Goal: Task Accomplishment & Management: Manage account settings

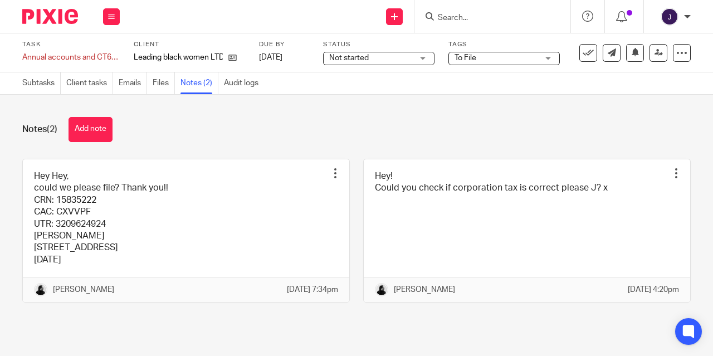
click at [192, 88] on link "Notes (2)" at bounding box center [199, 83] width 38 height 22
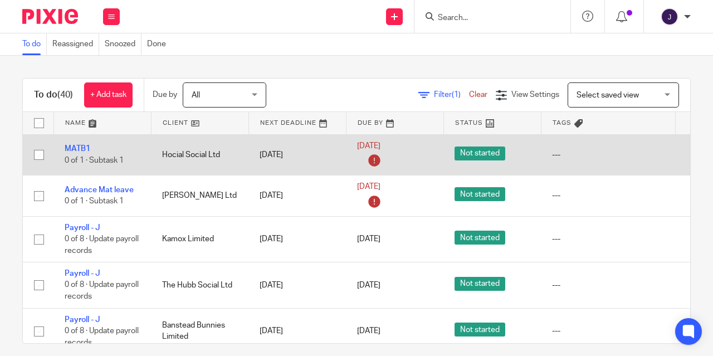
click at [176, 154] on td "Hocial Social Ltd" at bounding box center [199, 154] width 97 height 41
click at [78, 149] on link "MATB1" at bounding box center [78, 149] width 26 height 8
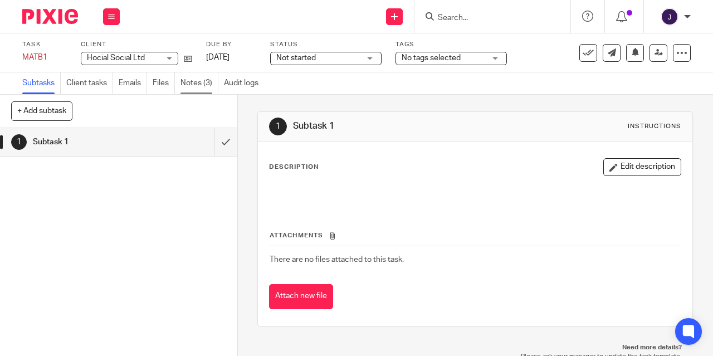
click at [195, 78] on link "Notes (3)" at bounding box center [199, 83] width 38 height 22
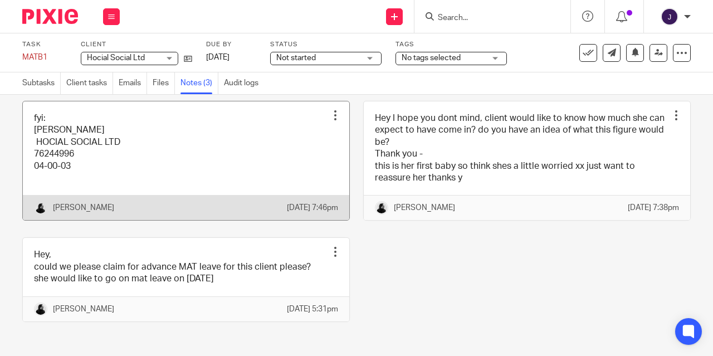
scroll to position [57, 0]
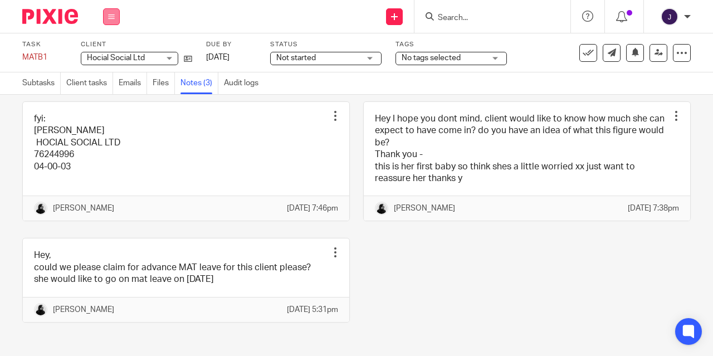
click at [107, 21] on button at bounding box center [111, 16] width 17 height 17
click at [114, 55] on link "Work" at bounding box center [105, 52] width 19 height 8
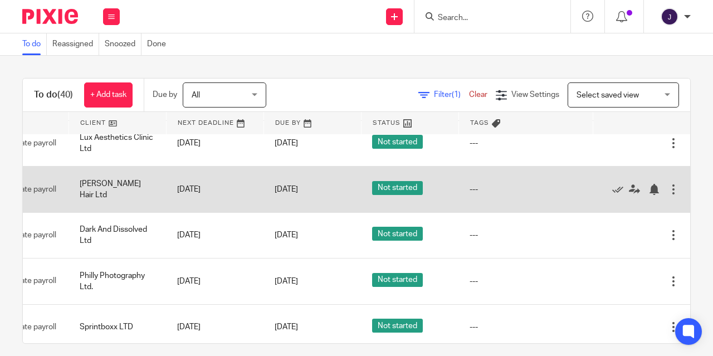
scroll to position [784, 108]
click at [612, 195] on icon at bounding box center [617, 189] width 11 height 11
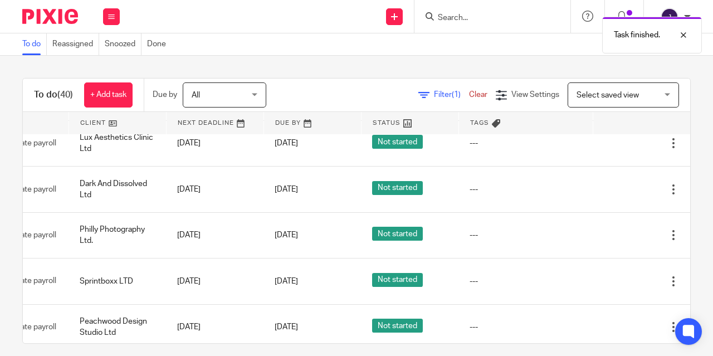
click at [72, 126] on link at bounding box center [117, 123] width 97 height 22
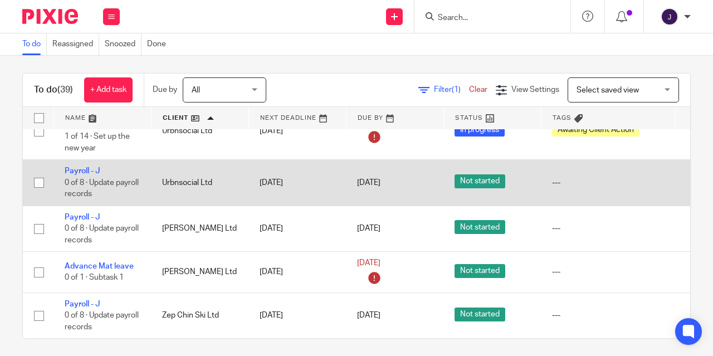
scroll to position [7, 0]
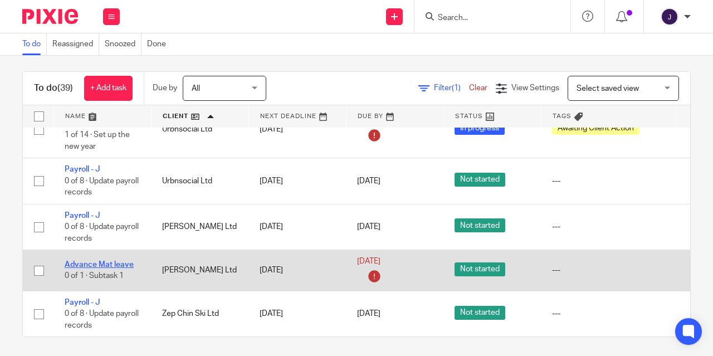
click at [110, 261] on link "Advance Mat leave" at bounding box center [99, 265] width 69 height 8
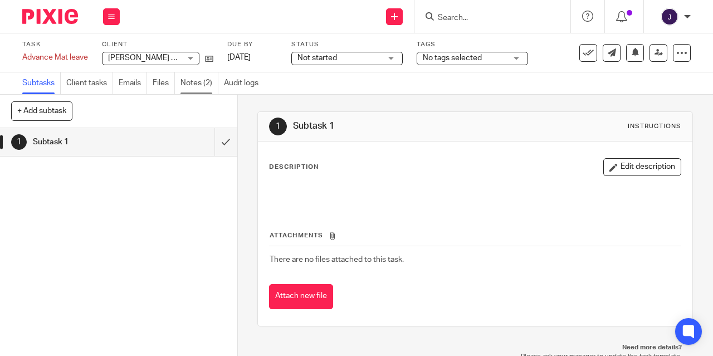
click at [194, 90] on link "Notes (2)" at bounding box center [199, 83] width 38 height 22
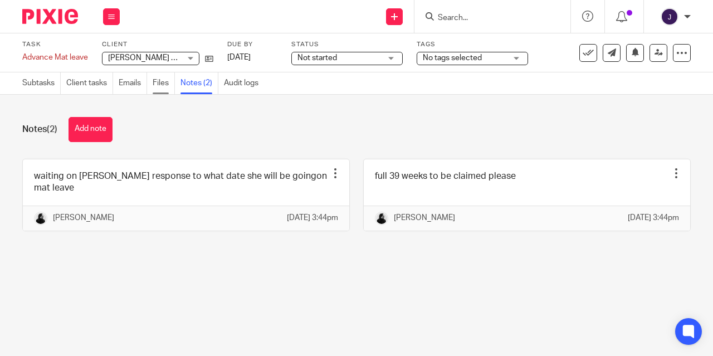
click at [161, 86] on link "Files" at bounding box center [164, 83] width 22 height 22
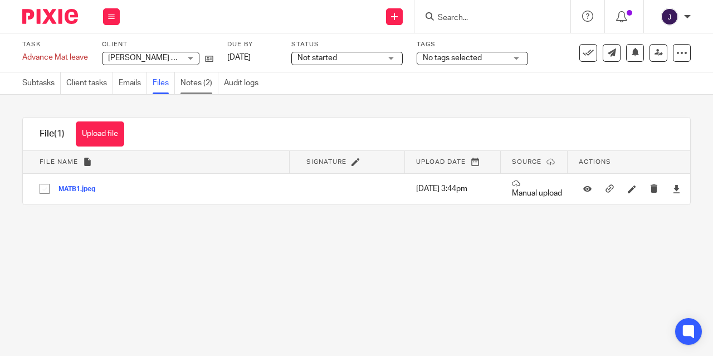
click at [194, 87] on link "Notes (2)" at bounding box center [199, 83] width 38 height 22
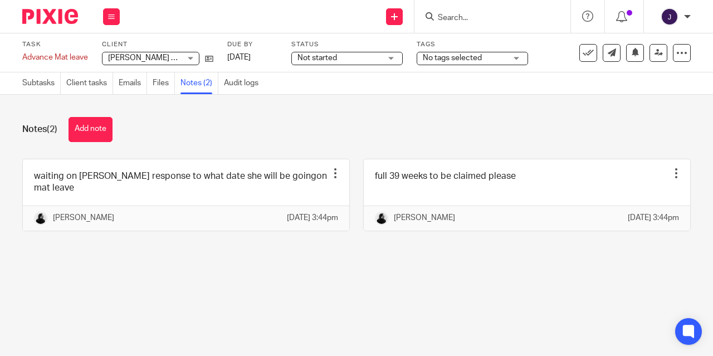
click at [87, 133] on button "Add note" at bounding box center [90, 129] width 44 height 25
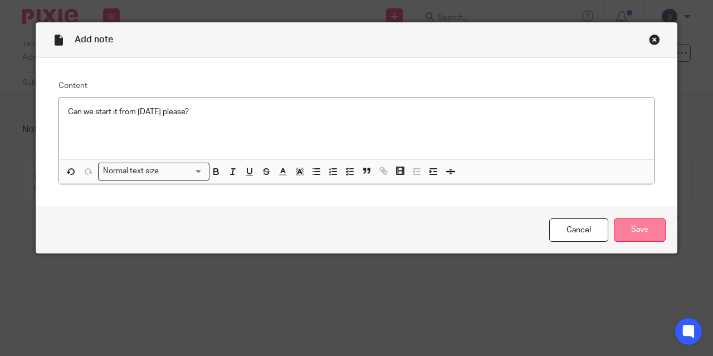
click at [636, 222] on input "Save" at bounding box center [640, 230] width 52 height 24
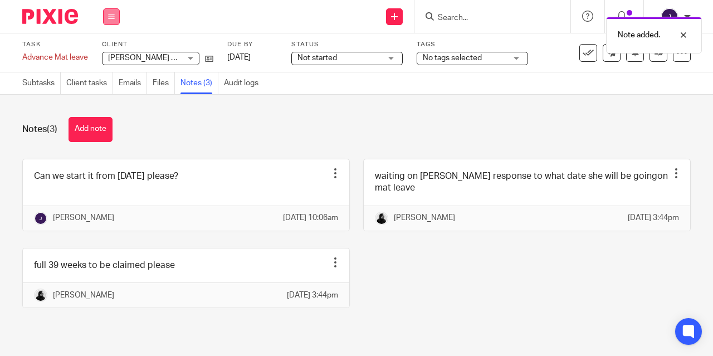
click at [117, 16] on button at bounding box center [111, 16] width 17 height 17
click at [110, 53] on link "Work" at bounding box center [105, 52] width 19 height 8
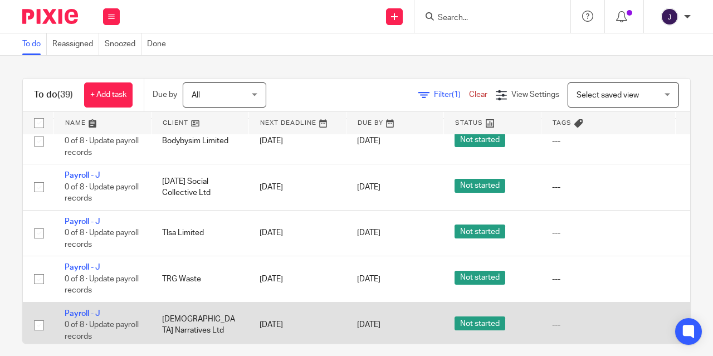
scroll to position [1383, 0]
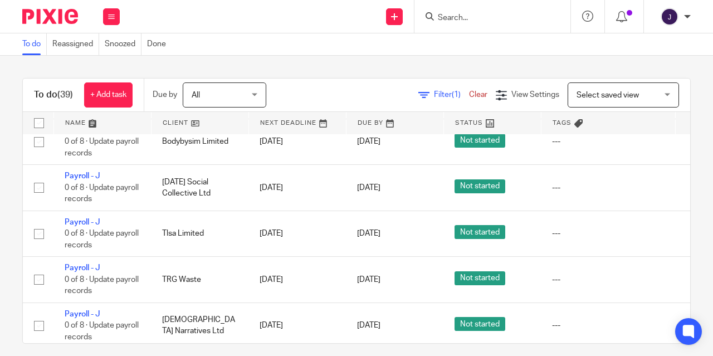
click at [170, 126] on link at bounding box center [199, 123] width 97 height 22
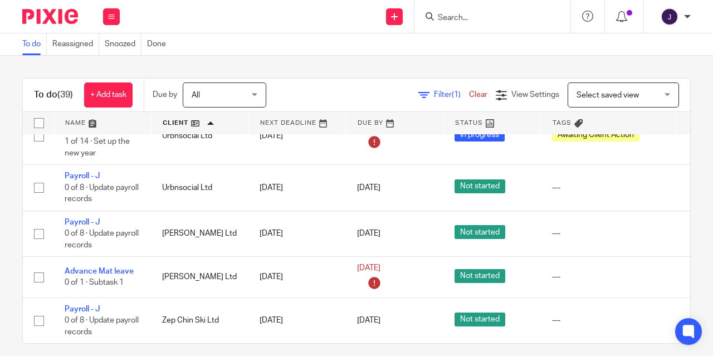
scroll to position [1653, 0]
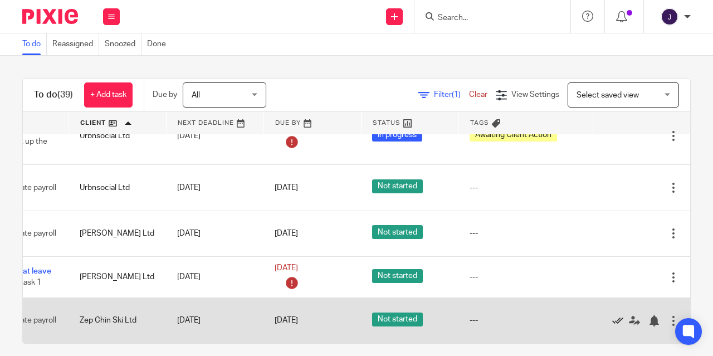
click at [612, 315] on icon at bounding box center [617, 320] width 11 height 11
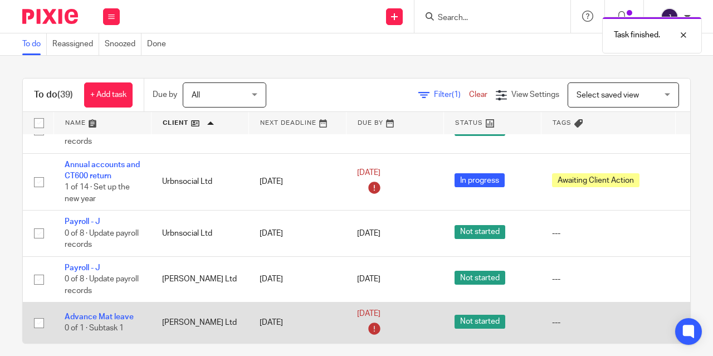
scroll to position [1600, 0]
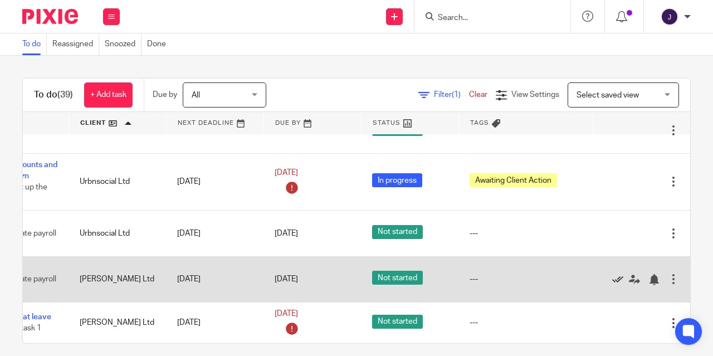
click at [612, 280] on icon at bounding box center [617, 279] width 11 height 11
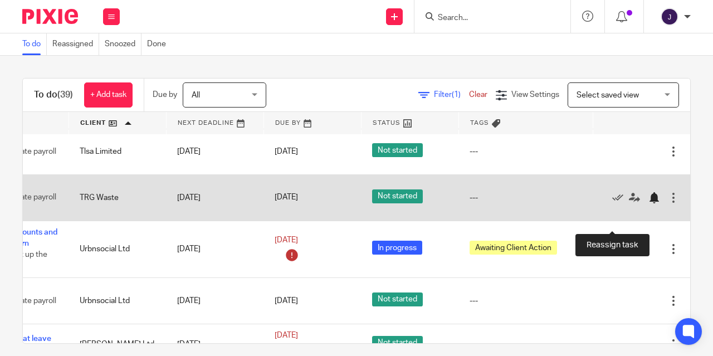
scroll to position [1504, 108]
click at [629, 203] on icon at bounding box center [634, 197] width 11 height 11
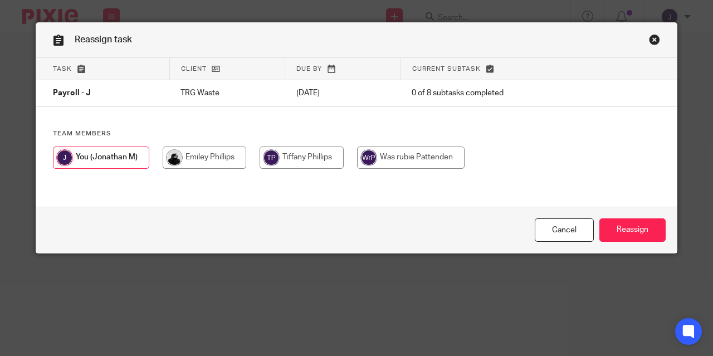
click at [208, 156] on input "radio" at bounding box center [205, 157] width 84 height 22
radio input "true"
click at [654, 40] on link "Close this dialog window" at bounding box center [654, 41] width 11 height 15
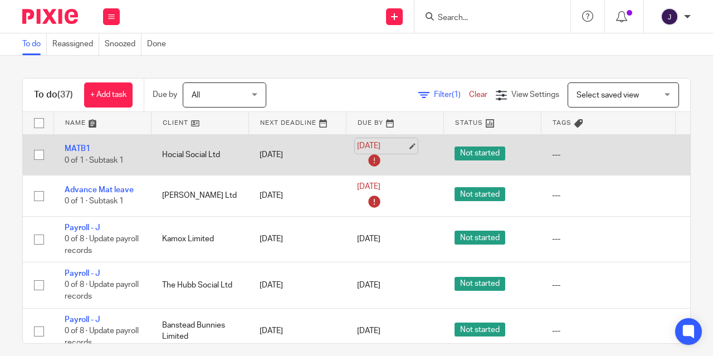
click at [407, 149] on link "[DATE]" at bounding box center [382, 146] width 50 height 12
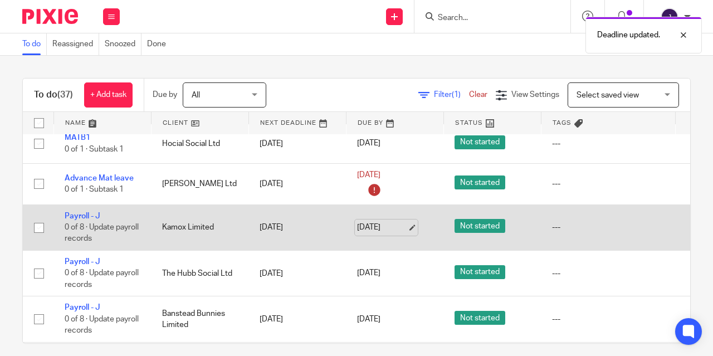
scroll to position [12, 0]
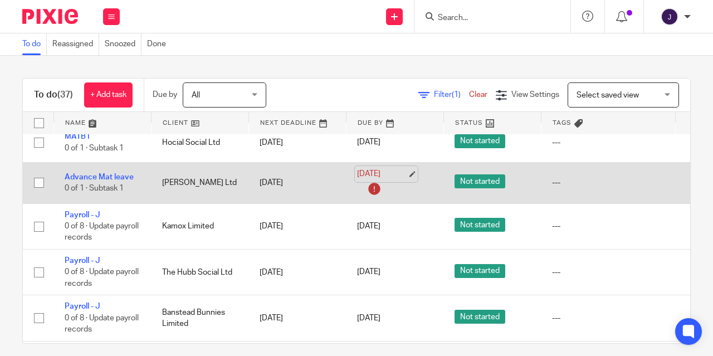
click at [407, 176] on link "[DATE]" at bounding box center [382, 174] width 50 height 12
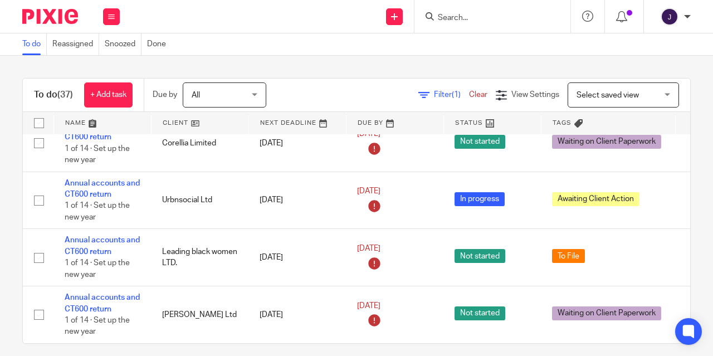
scroll to position [1558, 0]
